Goal: Information Seeking & Learning: Learn about a topic

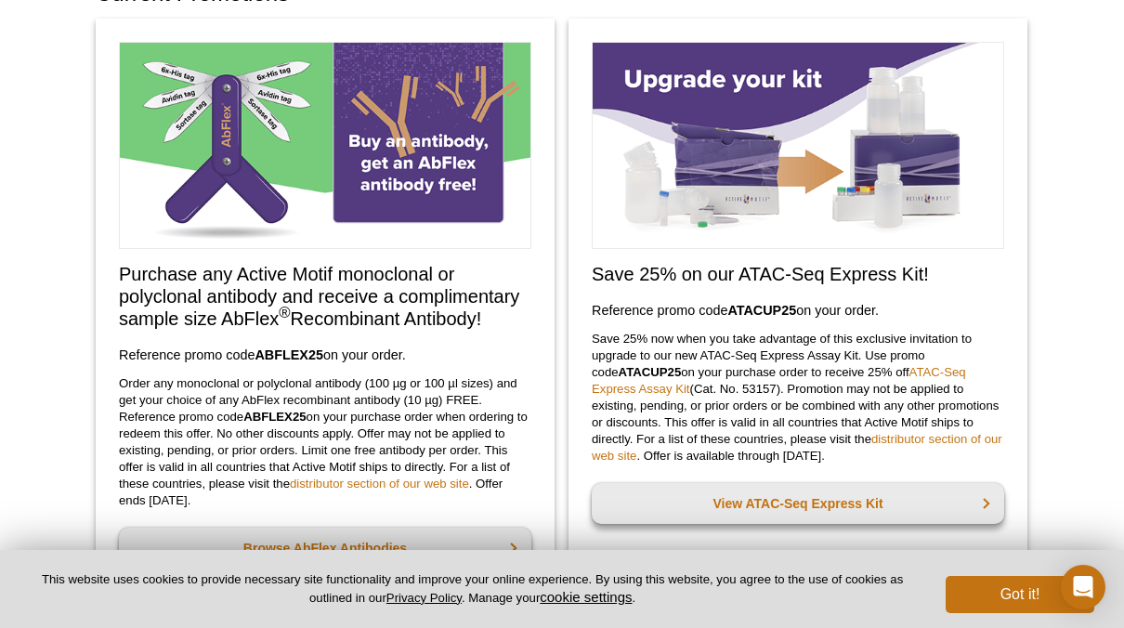
scroll to position [251, 0]
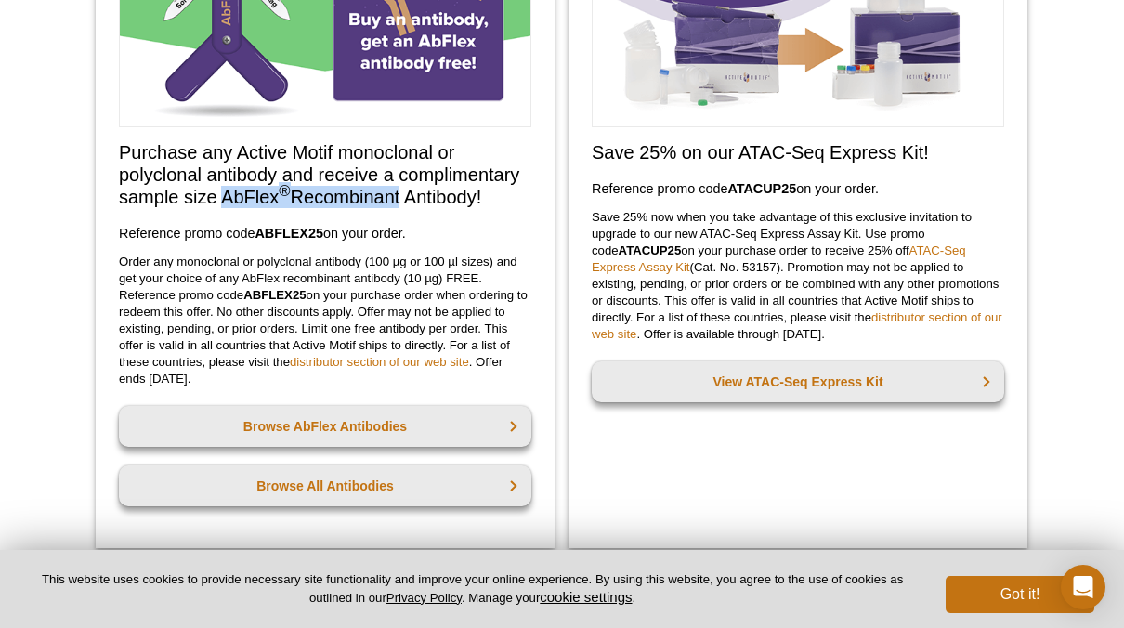
drag, startPoint x: 227, startPoint y: 197, endPoint x: 398, endPoint y: 204, distance: 172.0
click at [398, 204] on h2 "Purchase any Active Motif monoclonal or polyclonal antibody and receive a compl…" at bounding box center [325, 174] width 412 height 67
drag, startPoint x: 398, startPoint y: 204, endPoint x: 366, endPoint y: 247, distance: 53.7
click at [366, 247] on div "Purchase any Active Motif monoclonal or polyclonal antibody and receive a compl…" at bounding box center [325, 222] width 459 height 651
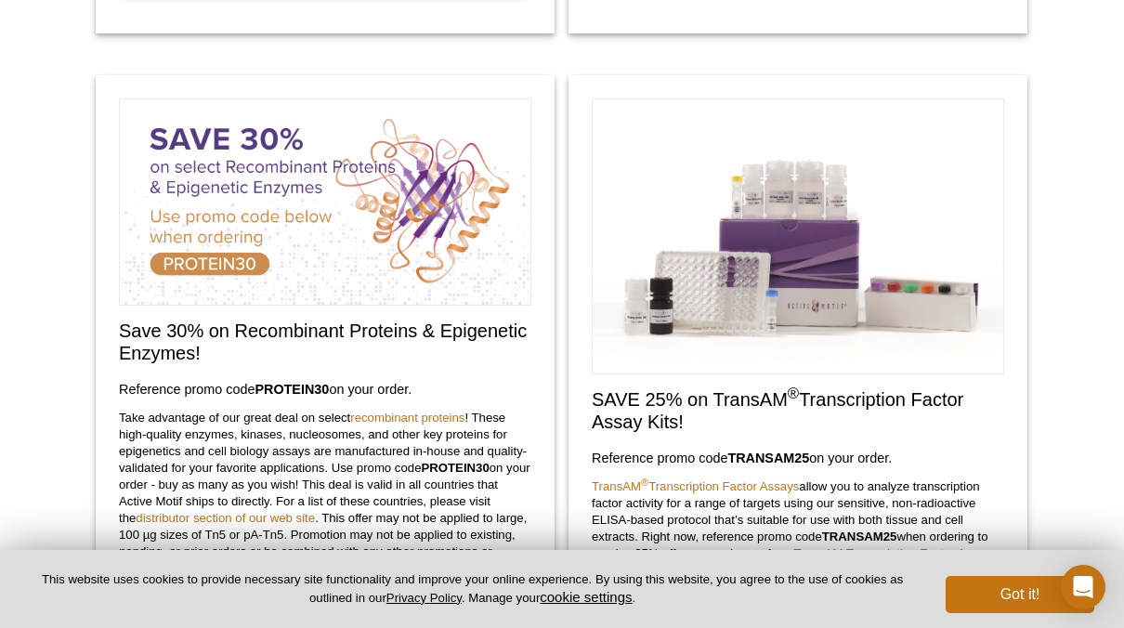
scroll to position [901, 0]
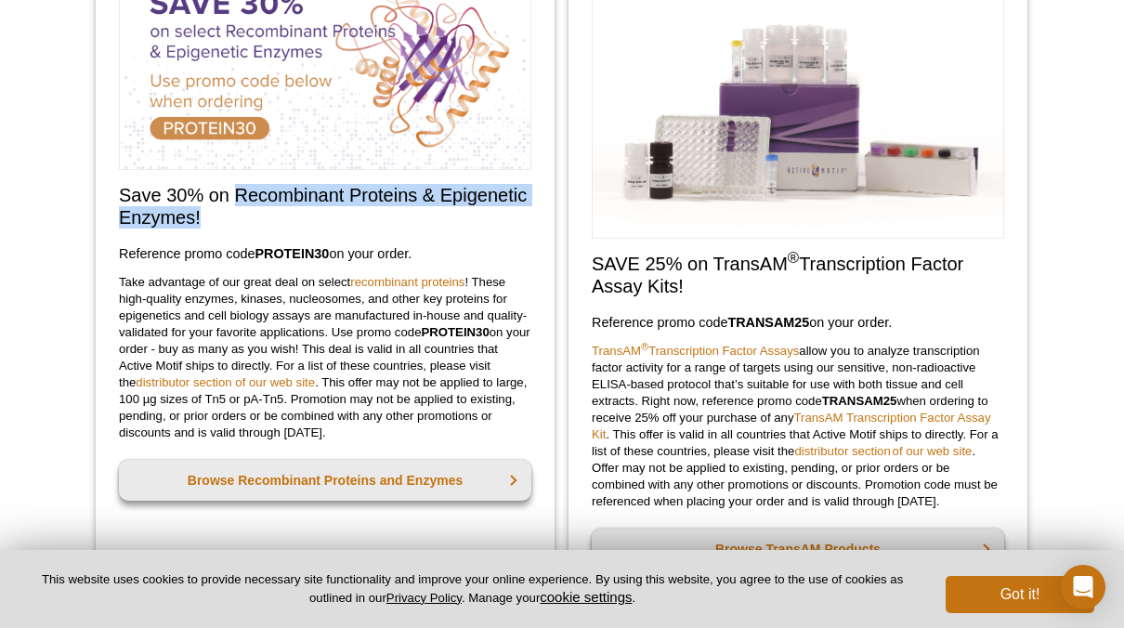
drag, startPoint x: 233, startPoint y: 196, endPoint x: 421, endPoint y: 217, distance: 188.8
click at [421, 217] on h2 "Save 30% on Recombinant Proteins & Epigenetic Enzymes!" at bounding box center [325, 206] width 412 height 45
drag, startPoint x: 421, startPoint y: 217, endPoint x: 354, endPoint y: 195, distance: 70.5
copy h2 "Recombinant Proteins & Epigenetic Enzymes!"
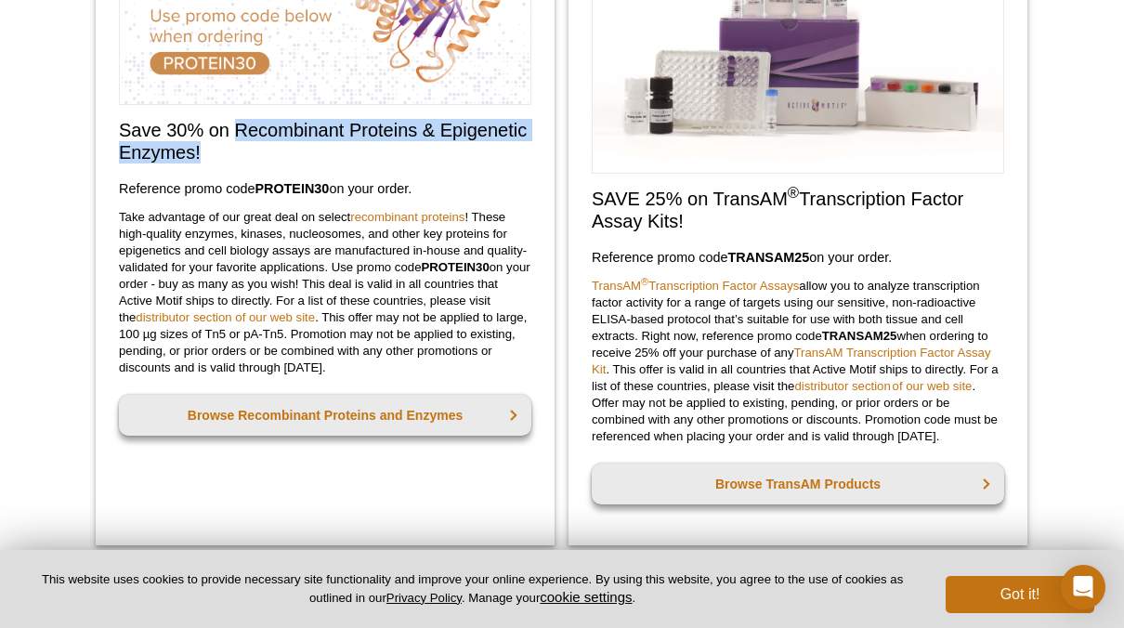
scroll to position [994, 0]
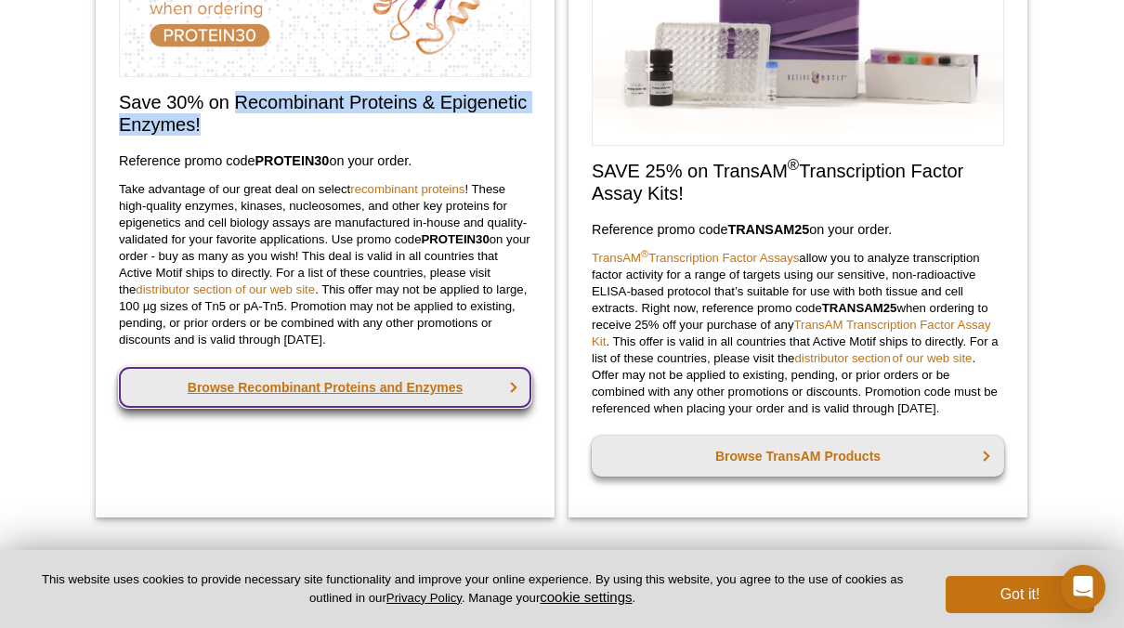
click at [353, 384] on link "Browse Recombinant Proteins and Enzymes" at bounding box center [325, 387] width 412 height 41
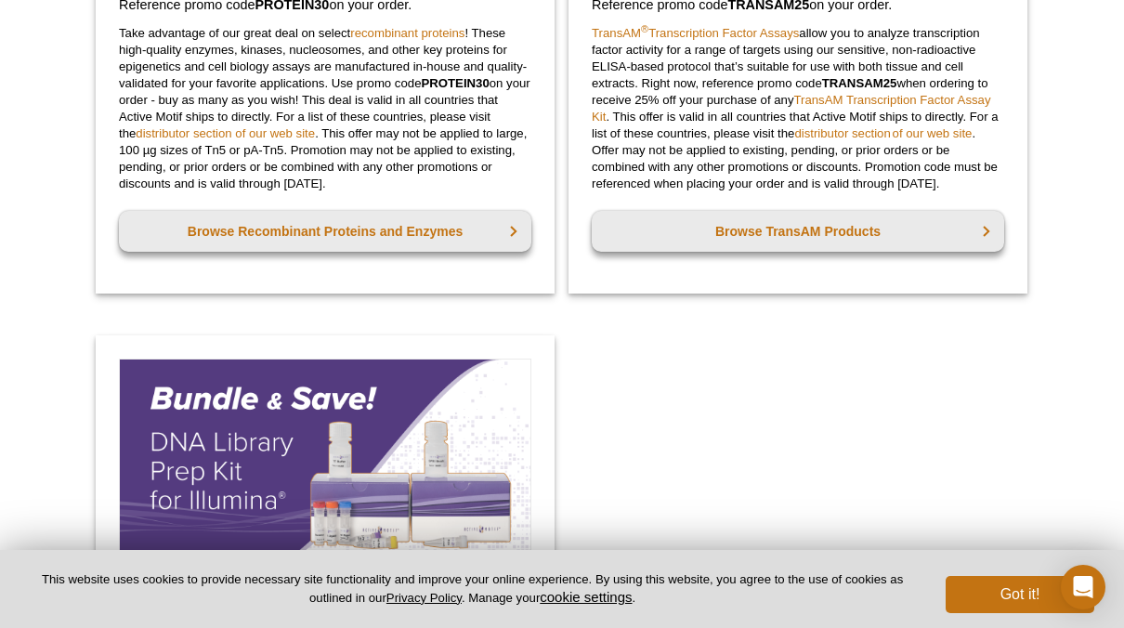
scroll to position [559, 0]
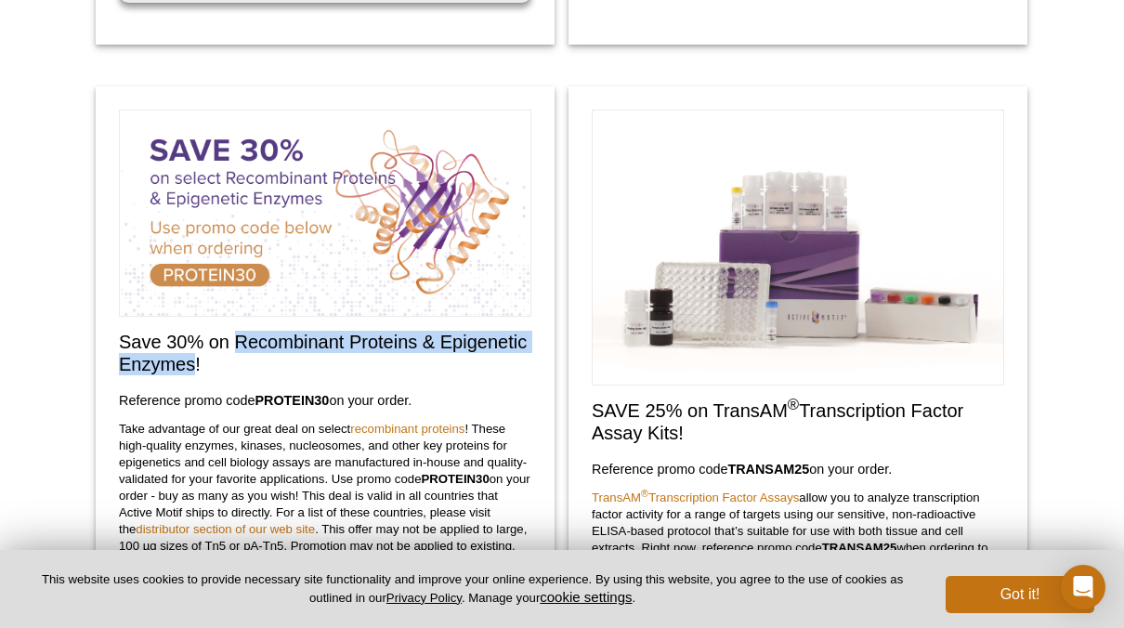
drag, startPoint x: 235, startPoint y: 343, endPoint x: 194, endPoint y: 358, distance: 43.8
click at [194, 358] on h2 "Save 30% on Recombinant Proteins & Epigenetic Enzymes!" at bounding box center [325, 353] width 412 height 45
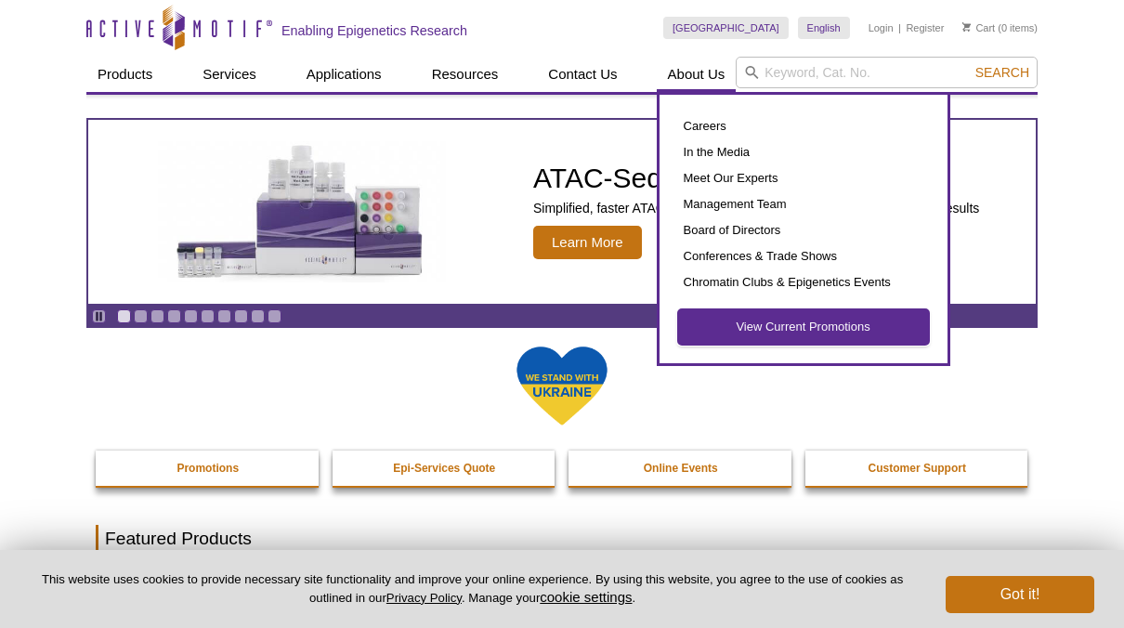
click at [731, 333] on link "View Current Promotions" at bounding box center [803, 326] width 251 height 35
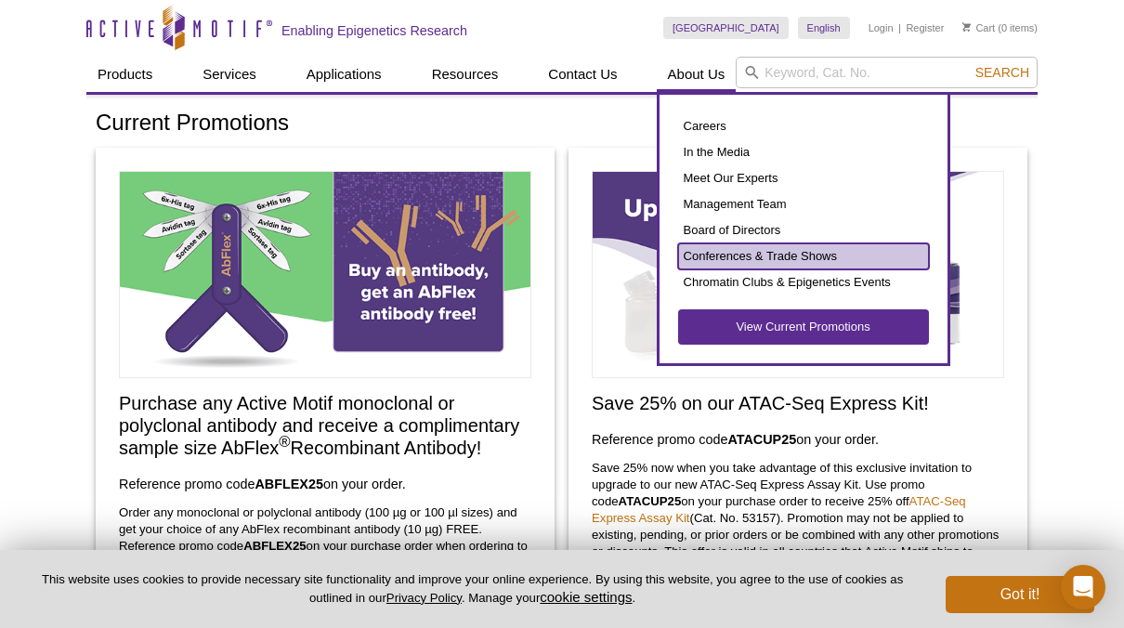
click at [748, 261] on link "Conferences & Trade Shows" at bounding box center [803, 256] width 251 height 26
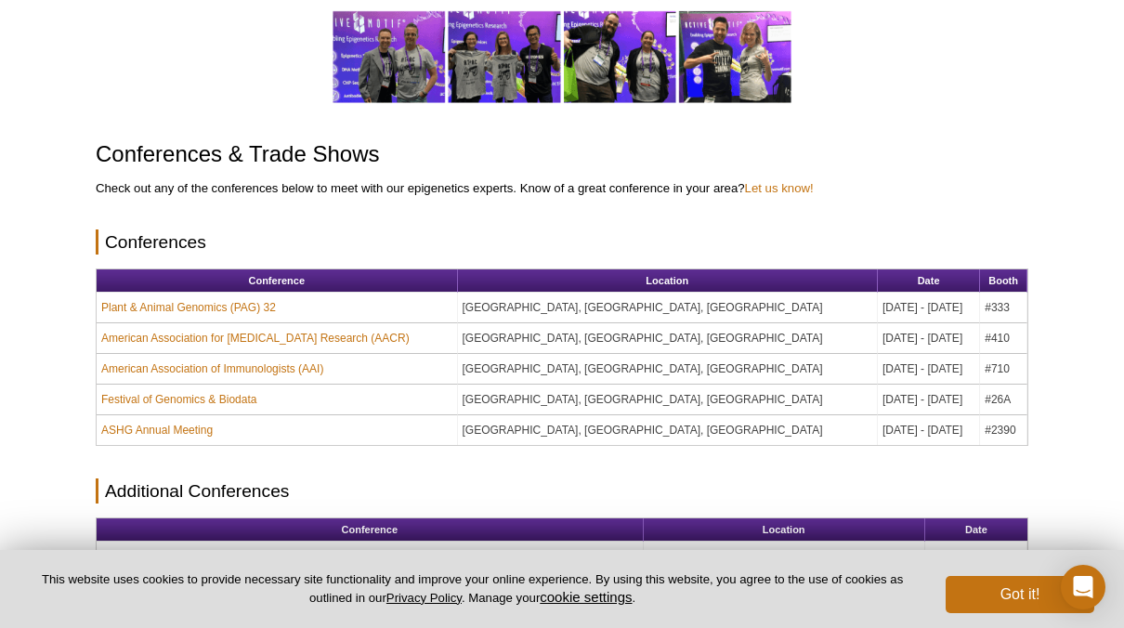
scroll to position [279, 0]
